Goal: Information Seeking & Learning: Learn about a topic

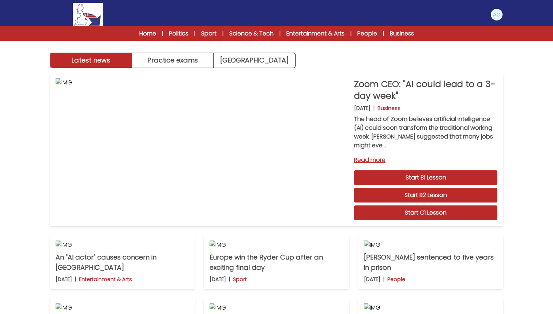
click at [498, 14] on img at bounding box center [497, 15] width 12 height 12
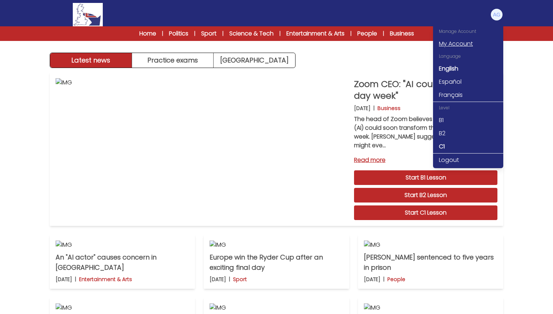
click at [460, 46] on link "My Account" at bounding box center [468, 43] width 70 height 13
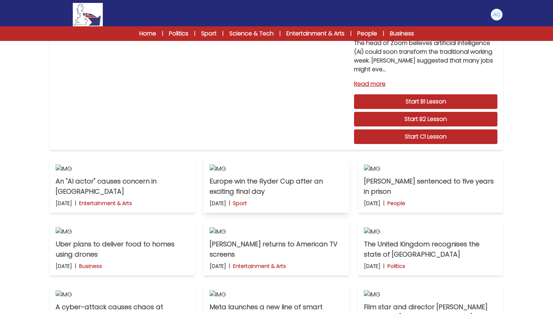
scroll to position [60, 0]
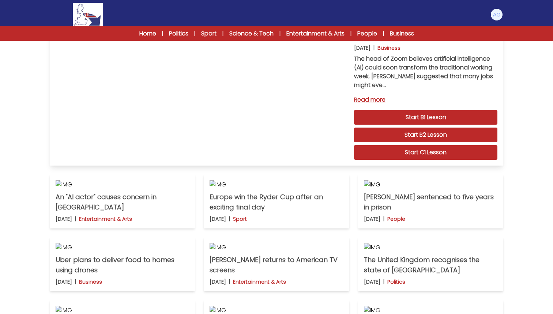
click at [368, 98] on link "Read more" at bounding box center [425, 100] width 143 height 9
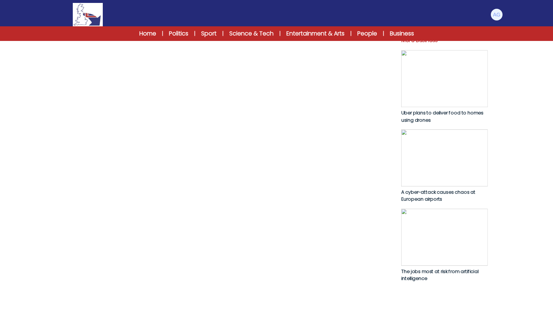
scroll to position [330, 0]
click at [237, 19] on link "Start C1 Lesson" at bounding box center [221, 10] width 328 height 17
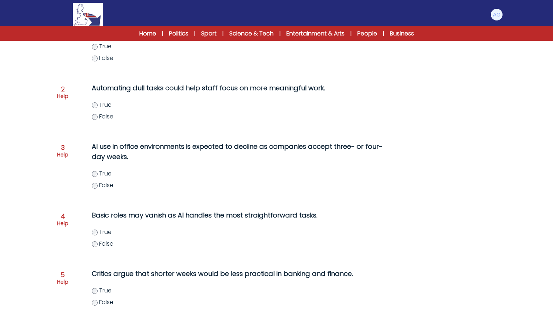
scroll to position [132, 0]
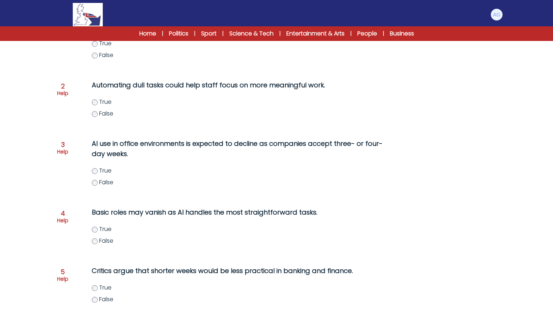
click at [102, 106] on span "True" at bounding box center [105, 102] width 12 height 8
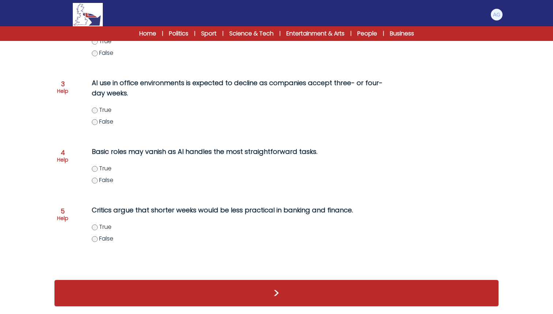
scroll to position [207, 0]
click at [97, 174] on div "True False" at bounding box center [247, 174] width 311 height 20
click at [98, 239] on label "False" at bounding box center [247, 239] width 311 height 9
click at [280, 292] on button ">" at bounding box center [276, 293] width 445 height 27
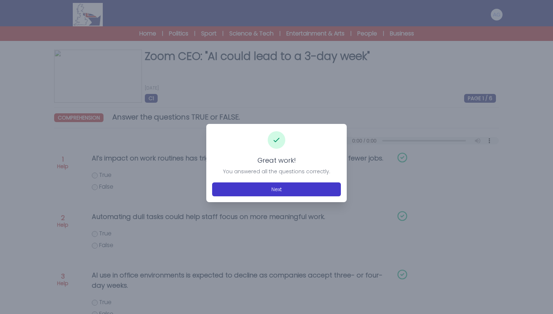
click at [270, 188] on button "Next" at bounding box center [276, 190] width 129 height 14
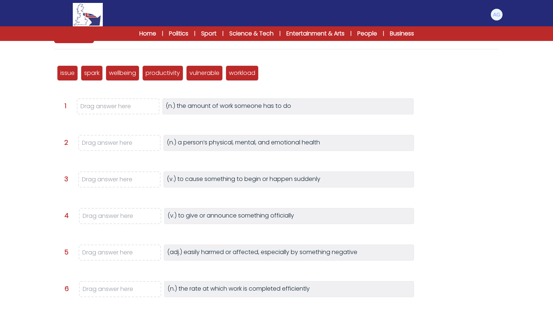
scroll to position [82, 0]
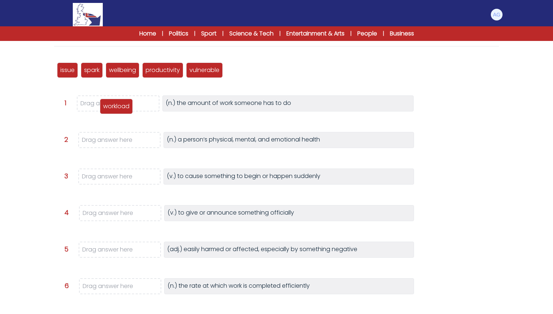
drag, startPoint x: 247, startPoint y: 74, endPoint x: 121, endPoint y: 110, distance: 131.0
click at [121, 110] on p "workload" at bounding box center [116, 106] width 26 height 9
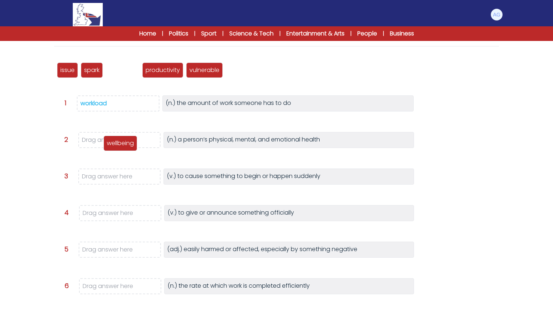
drag, startPoint x: 118, startPoint y: 71, endPoint x: 116, endPoint y: 143, distance: 71.4
click at [116, 143] on p "wellbeing" at bounding box center [120, 143] width 27 height 9
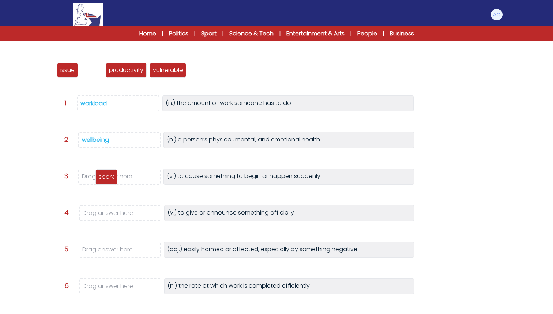
drag, startPoint x: 88, startPoint y: 74, endPoint x: 103, endPoint y: 180, distance: 107.8
click at [103, 180] on p "spark" at bounding box center [106, 177] width 15 height 9
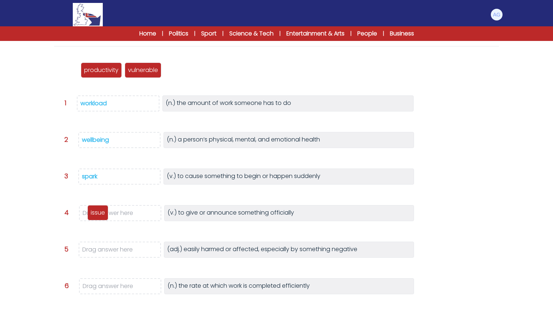
drag, startPoint x: 67, startPoint y: 70, endPoint x: 98, endPoint y: 212, distance: 145.6
click at [98, 212] on p "issue" at bounding box center [98, 213] width 14 height 9
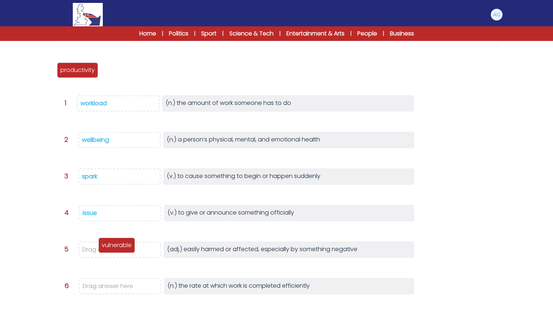
drag, startPoint x: 111, startPoint y: 70, endPoint x: 106, endPoint y: 248, distance: 179.0
click at [106, 248] on p "vulnerable" at bounding box center [117, 245] width 30 height 9
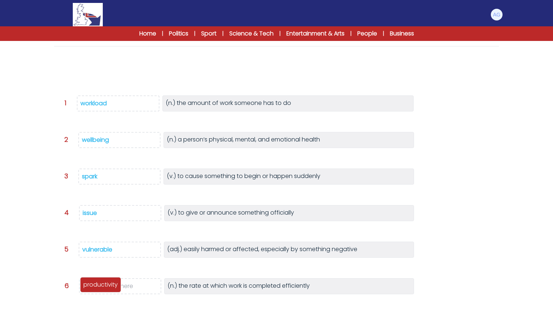
drag, startPoint x: 76, startPoint y: 75, endPoint x: 98, endPoint y: 291, distance: 217.8
click at [98, 291] on div "productivity" at bounding box center [100, 284] width 41 height 15
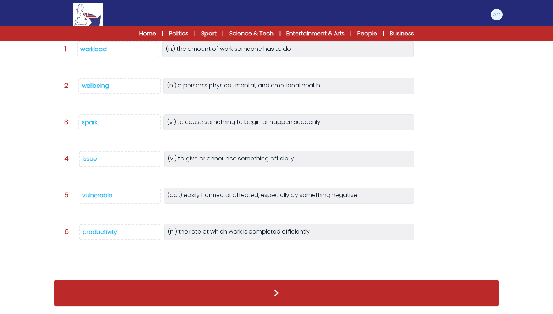
scroll to position [121, 0]
click at [274, 293] on button ">" at bounding box center [276, 293] width 445 height 27
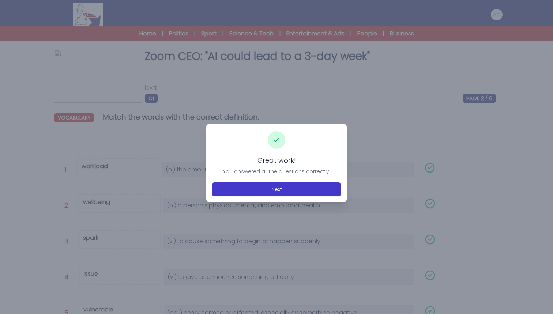
click at [255, 189] on button "Next" at bounding box center [276, 190] width 129 height 14
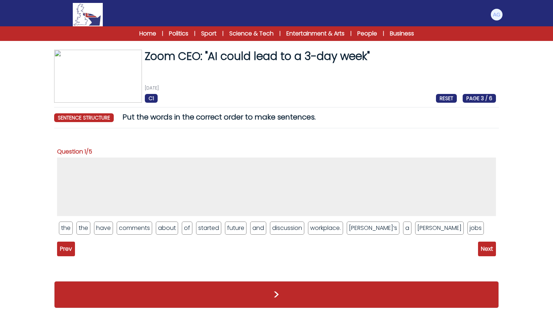
click at [415, 227] on li "[PERSON_NAME]" at bounding box center [439, 228] width 49 height 13
drag, startPoint x: 392, startPoint y: 228, endPoint x: 363, endPoint y: 187, distance: 49.7
drag, startPoint x: 358, startPoint y: 227, endPoint x: 345, endPoint y: 179, distance: 48.7
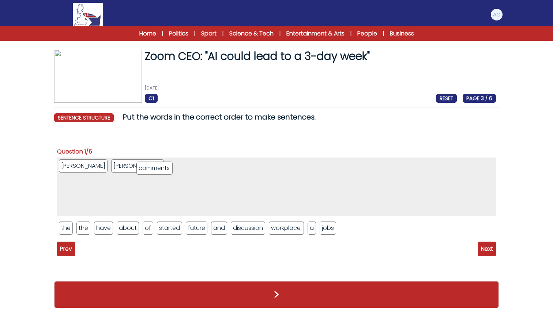
drag, startPoint x: 149, startPoint y: 229, endPoint x: 169, endPoint y: 168, distance: 64.1
drag, startPoint x: 135, startPoint y: 229, endPoint x: 186, endPoint y: 169, distance: 78.3
drag, startPoint x: 83, startPoint y: 227, endPoint x: 186, endPoint y: 162, distance: 121.8
drag, startPoint x: 149, startPoint y: 227, endPoint x: 206, endPoint y: 170, distance: 80.7
drag, startPoint x: 104, startPoint y: 227, endPoint x: 234, endPoint y: 160, distance: 146.0
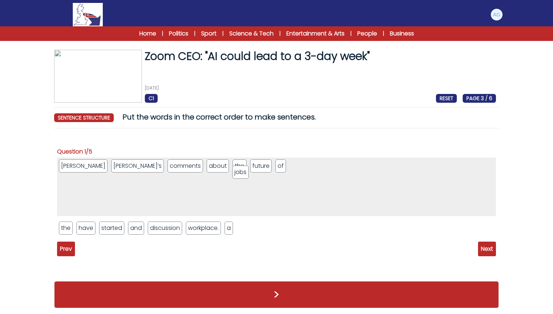
drag, startPoint x: 242, startPoint y: 225, endPoint x: 237, endPoint y: 164, distance: 61.0
drag, startPoint x: 90, startPoint y: 228, endPoint x: 268, endPoint y: 166, distance: 188.6
drag, startPoint x: 91, startPoint y: 229, endPoint x: 295, endPoint y: 170, distance: 213.1
drag, startPoint x: 179, startPoint y: 231, endPoint x: 321, endPoint y: 164, distance: 156.5
drag, startPoint x: 128, startPoint y: 231, endPoint x: 351, endPoint y: 169, distance: 231.1
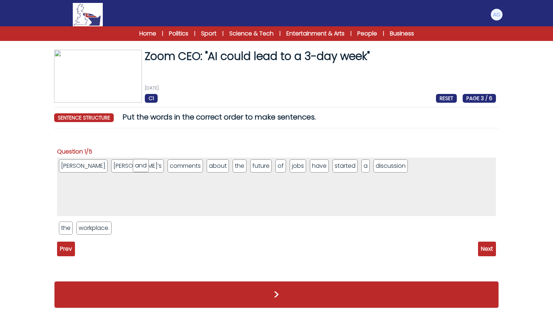
drag, startPoint x: 85, startPoint y: 231, endPoint x: 141, endPoint y: 168, distance: 84.2
drag, startPoint x: 352, startPoint y: 166, endPoint x: 135, endPoint y: 168, distance: 217.4
drag, startPoint x: 354, startPoint y: 166, endPoint x: 168, endPoint y: 167, distance: 186.3
drag, startPoint x: 52, startPoint y: 225, endPoint x: 68, endPoint y: 225, distance: 16.1
click at [68, 225] on div "Zoom CEO: "AI could lead to a 3-day week" 3rd October 2025 C1 RESET PAGE 3 / 6 …" at bounding box center [276, 183] width 468 height 266
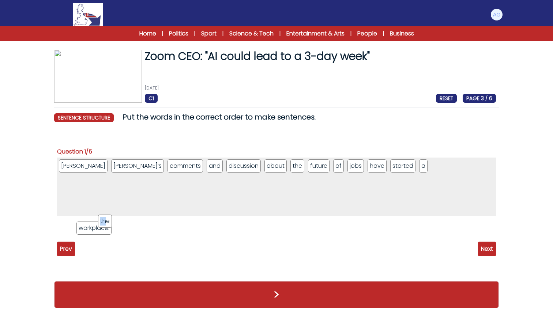
drag, startPoint x: 68, startPoint y: 225, endPoint x: 200, endPoint y: 206, distance: 133.2
drag, startPoint x: 147, startPoint y: 169, endPoint x: 401, endPoint y: 168, distance: 254.0
drag, startPoint x: 91, startPoint y: 229, endPoint x: 449, endPoint y: 172, distance: 362.1
click at [486, 253] on span "Next" at bounding box center [487, 249] width 18 height 15
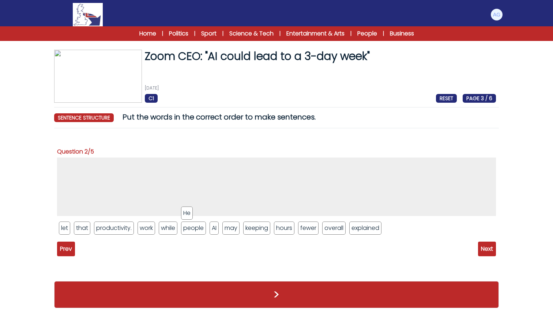
drag, startPoint x: 188, startPoint y: 229, endPoint x: 181, endPoint y: 179, distance: 50.0
drag, startPoint x: 364, startPoint y: 225, endPoint x: 344, endPoint y: 162, distance: 65.6
drag, startPoint x: 84, startPoint y: 226, endPoint x: 169, endPoint y: 161, distance: 107.5
drag, startPoint x: 195, startPoint y: 229, endPoint x: 177, endPoint y: 167, distance: 64.8
drag, startPoint x: 201, startPoint y: 232, endPoint x: 194, endPoint y: 167, distance: 65.9
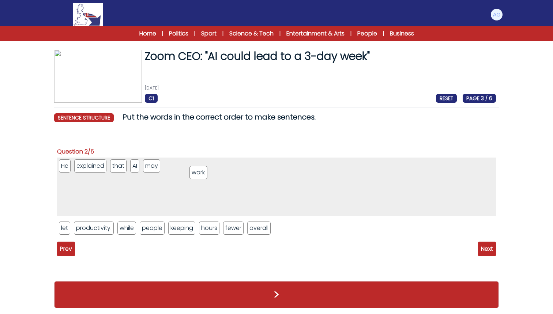
drag, startPoint x: 126, startPoint y: 228, endPoint x: 199, endPoint y: 165, distance: 97.0
drag, startPoint x: 130, startPoint y: 231, endPoint x: 219, endPoint y: 162, distance: 111.9
drag, startPoint x: 132, startPoint y: 232, endPoint x: 255, endPoint y: 169, distance: 137.6
drag, startPoint x: 132, startPoint y: 225, endPoint x: 272, endPoint y: 165, distance: 152.0
drag, startPoint x: 174, startPoint y: 229, endPoint x: 310, endPoint y: 162, distance: 151.4
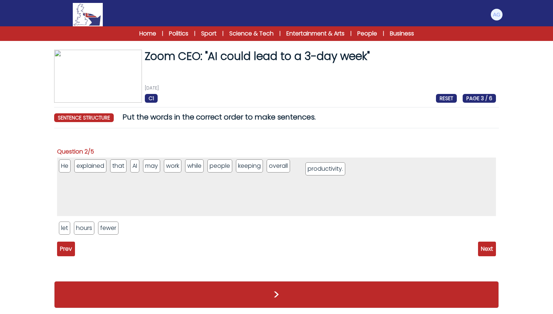
drag, startPoint x: 95, startPoint y: 229, endPoint x: 327, endPoint y: 170, distance: 239.1
drag, startPoint x: 221, startPoint y: 164, endPoint x: 131, endPoint y: 162, distance: 89.3
drag, startPoint x: 164, startPoint y: 167, endPoint x: 161, endPoint y: 237, distance: 70.3
drag, startPoint x: 102, startPoint y: 230, endPoint x: 204, endPoint y: 168, distance: 118.9
drag, startPoint x: 84, startPoint y: 229, endPoint x: 234, endPoint y: 167, distance: 161.9
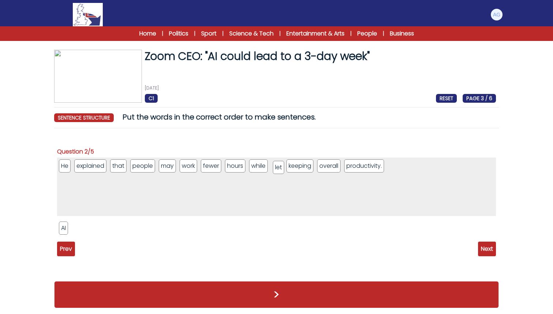
drag, startPoint x: 67, startPoint y: 231, endPoint x: 281, endPoint y: 168, distance: 223.5
drag, startPoint x: 62, startPoint y: 228, endPoint x: 290, endPoint y: 162, distance: 237.1
